Goal: Information Seeking & Learning: Check status

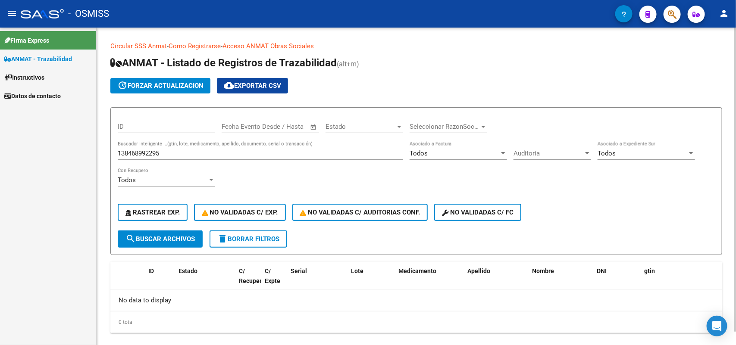
click at [143, 152] on input "138468992295" at bounding box center [261, 154] width 286 height 8
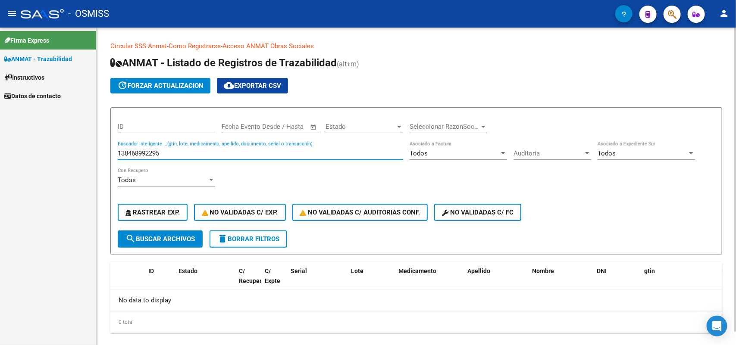
click at [143, 152] on input "138468992295" at bounding box center [261, 154] width 286 height 8
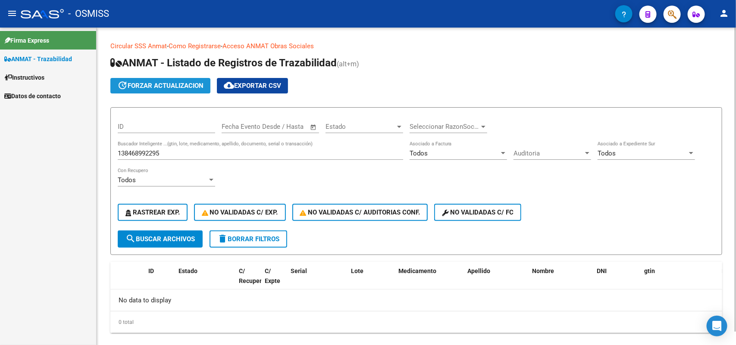
click at [164, 81] on button "update forzar actualizacion" at bounding box center [160, 86] width 100 height 16
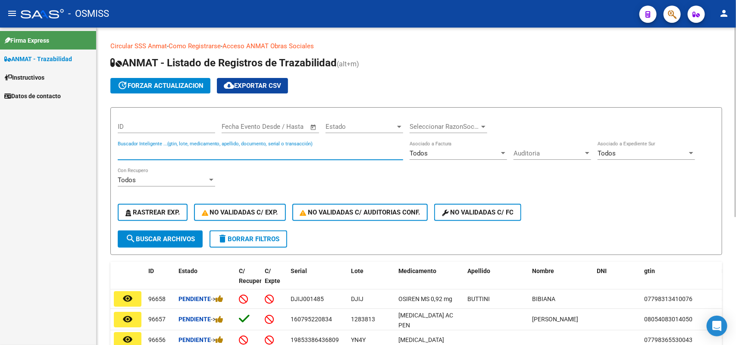
paste input "138468992295"
type input "138468992295"
click at [166, 237] on span "search Buscar Archivos" at bounding box center [160, 240] width 69 height 8
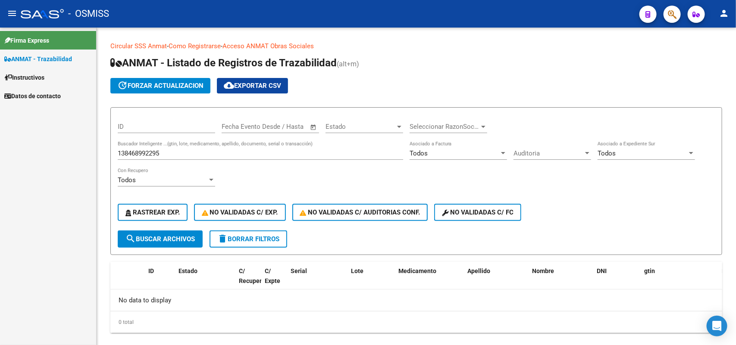
click at [54, 205] on div "Firma Express ANMAT - Trazabilidad Instructivos Datos de contacto" at bounding box center [48, 187] width 96 height 318
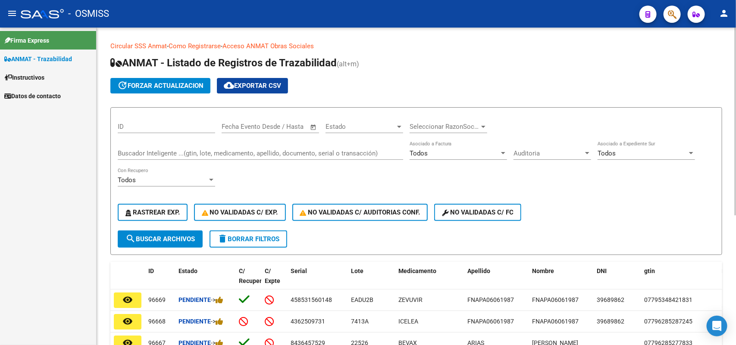
click at [163, 83] on span "update forzar actualizacion" at bounding box center [160, 86] width 86 height 8
click at [150, 151] on input "Buscador Inteligente ...(gtin, lote, medicamento, apellido, documento, serial o…" at bounding box center [261, 154] width 286 height 8
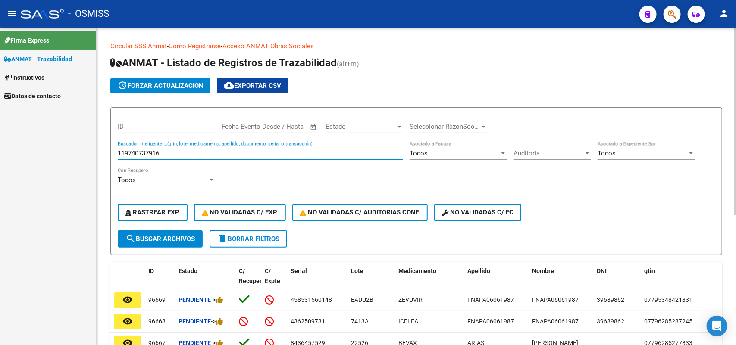
type input "119740737916"
click at [165, 240] on span "search Buscar Archivos" at bounding box center [160, 240] width 69 height 8
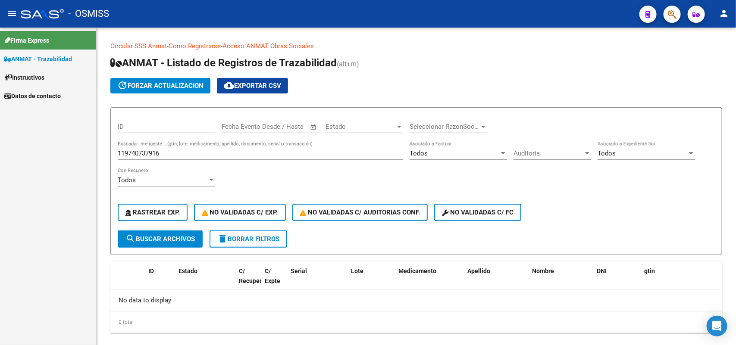
click at [70, 243] on div "Firma Express ANMAT - Trazabilidad Instructivos Datos de contacto" at bounding box center [48, 187] width 96 height 318
